Goal: Download file/media

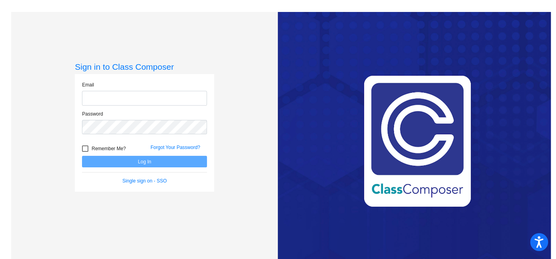
type input "[EMAIL_ADDRESS][DOMAIN_NAME]"
click at [114, 167] on form "Email [EMAIL_ADDRESS][DOMAIN_NAME] Password Remember Me? Forgot Your Password? …" at bounding box center [144, 132] width 125 height 103
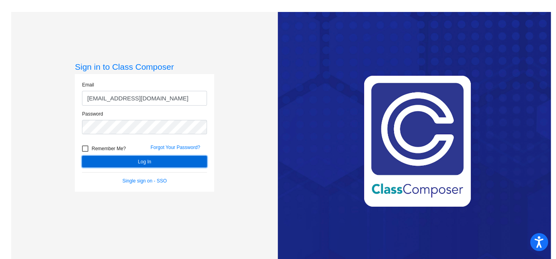
click at [134, 160] on button "Log In" at bounding box center [144, 162] width 125 height 12
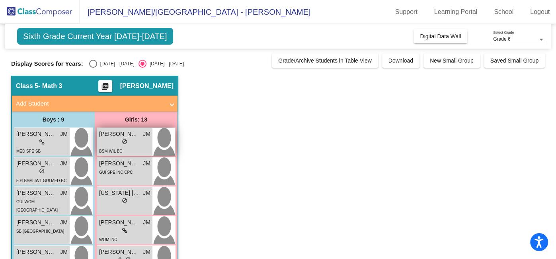
scroll to position [1, 0]
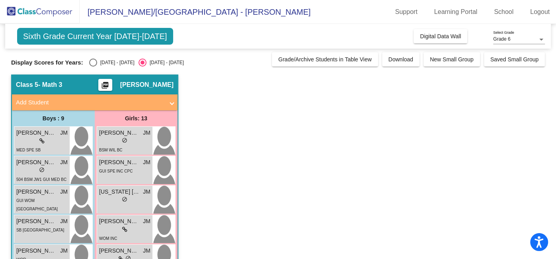
click at [110, 85] on mat-icon "picture_as_pdf" at bounding box center [105, 86] width 10 height 11
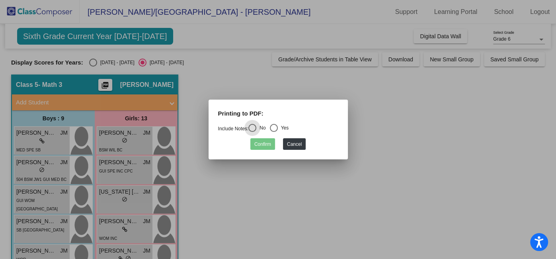
click at [272, 128] on div "Select an option" at bounding box center [274, 128] width 8 height 8
click at [274, 132] on input "Yes" at bounding box center [274, 132] width 0 height 0
radio input "true"
click at [264, 146] on button "Confirm" at bounding box center [262, 144] width 25 height 12
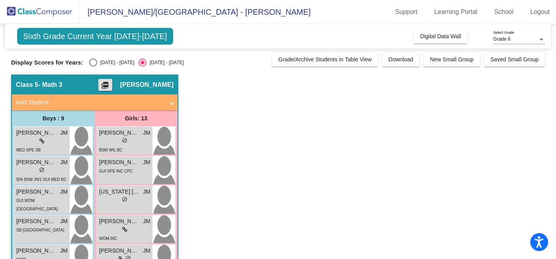
click at [89, 62] on div "Select an option" at bounding box center [93, 63] width 8 height 8
click at [93, 67] on input "[DATE] - [DATE]" at bounding box center [93, 67] width 0 height 0
radio input "true"
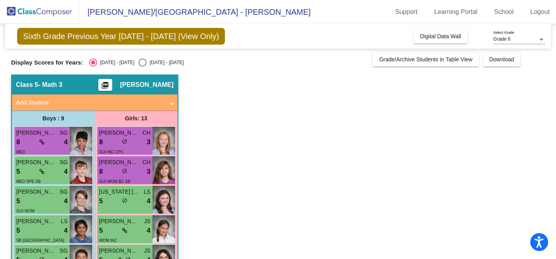
click at [110, 83] on mat-icon "picture_as_pdf" at bounding box center [105, 86] width 10 height 11
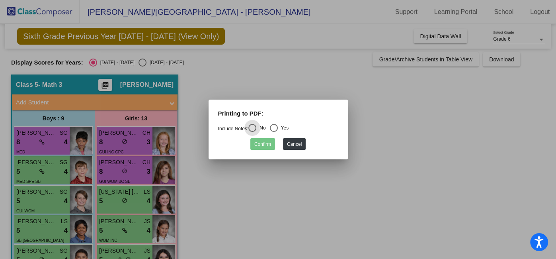
click at [277, 129] on div "Select an option" at bounding box center [274, 128] width 8 height 8
click at [274, 132] on input "Yes" at bounding box center [274, 132] width 0 height 0
radio input "true"
click at [261, 146] on button "Confirm" at bounding box center [262, 144] width 25 height 12
